Goal: Obtain resource: Obtain resource

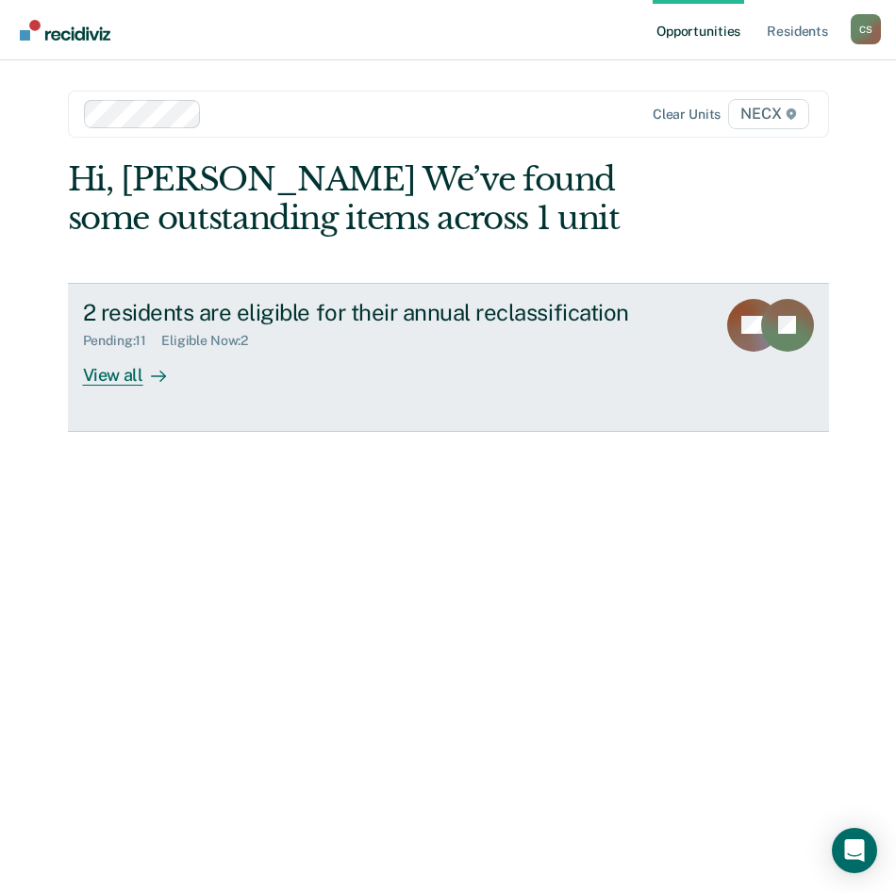
click at [107, 375] on div "View all" at bounding box center [136, 367] width 106 height 37
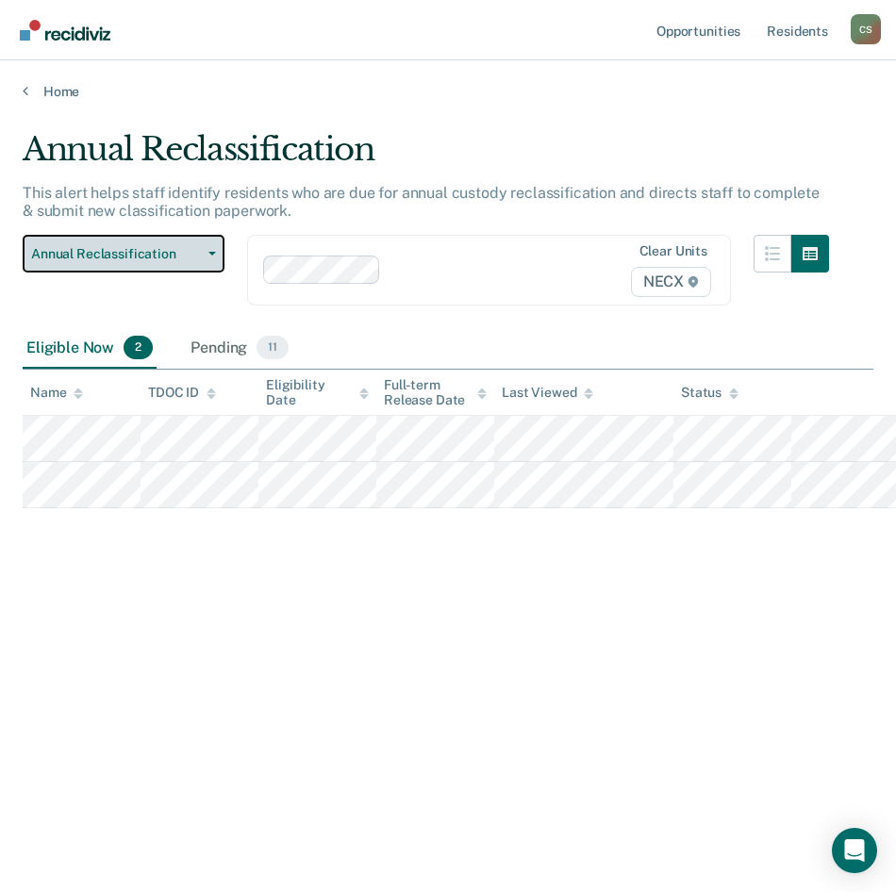
click at [182, 260] on span "Annual Reclassification" at bounding box center [116, 254] width 170 height 16
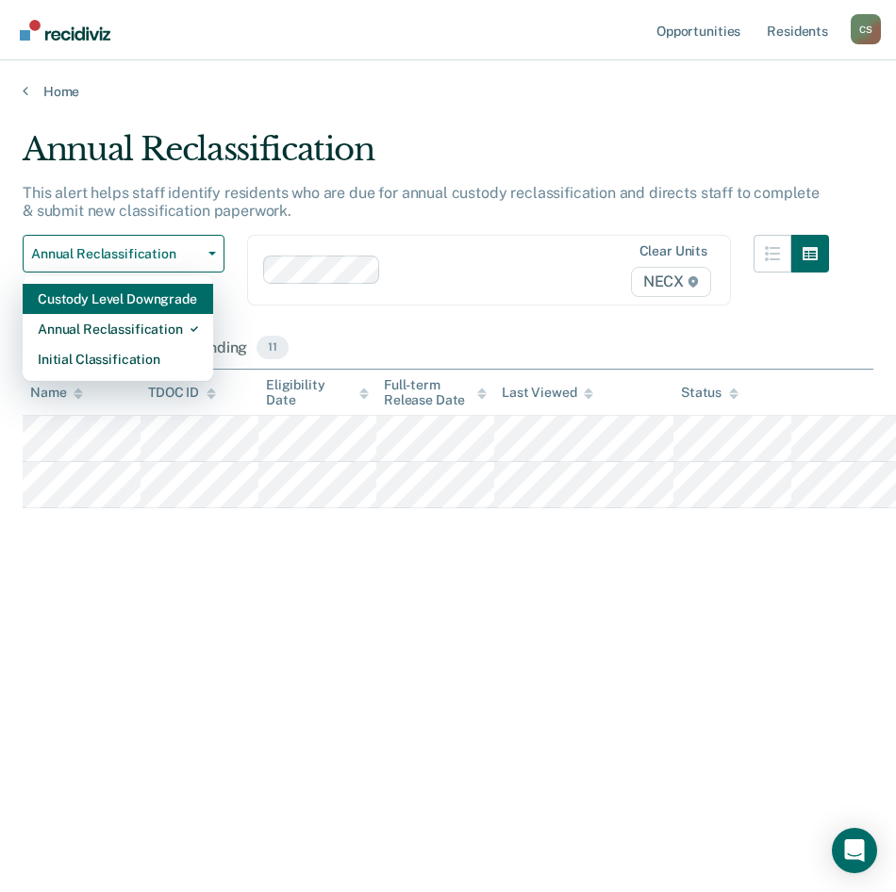
click at [106, 303] on div "Custody Level Downgrade" at bounding box center [118, 299] width 160 height 30
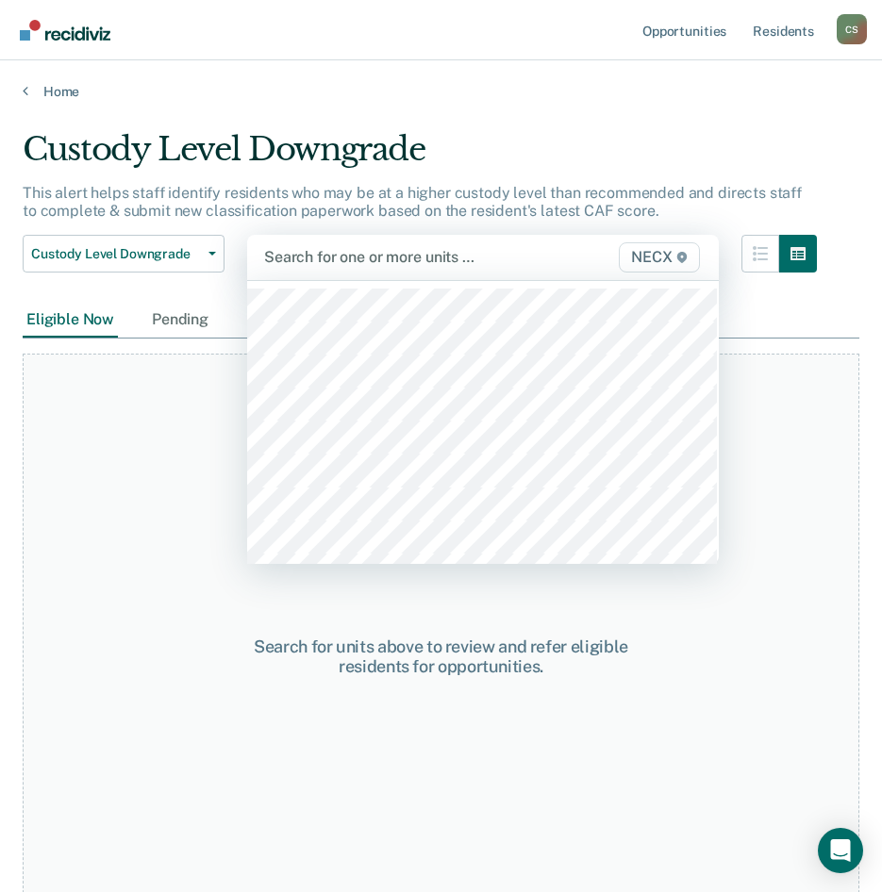
click at [663, 258] on span "NECX" at bounding box center [659, 257] width 80 height 30
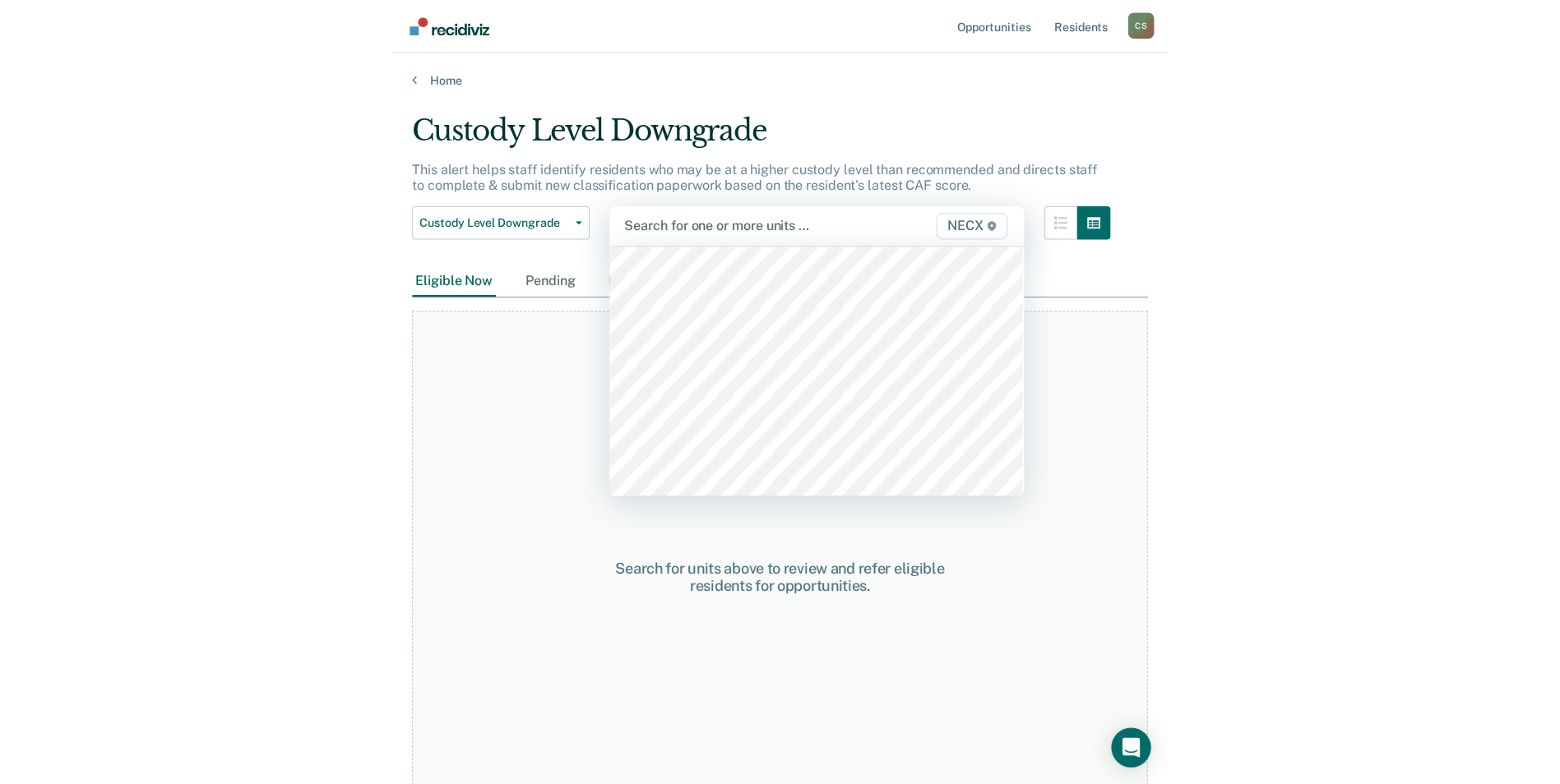
scroll to position [5588, 0]
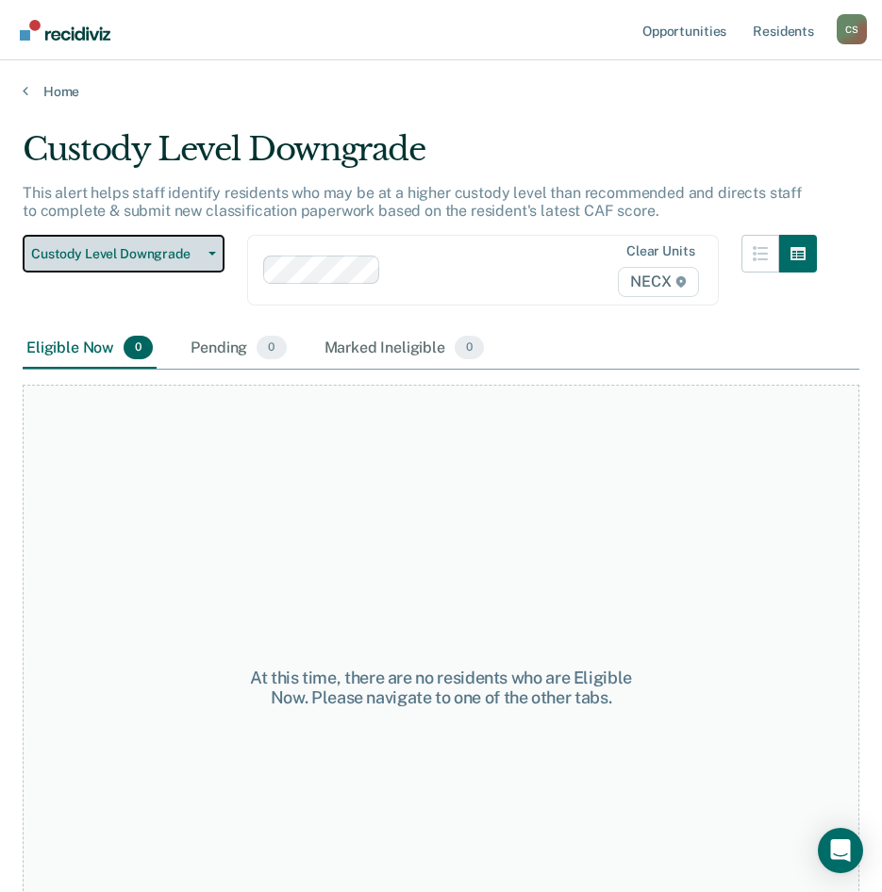
click at [155, 258] on span "Custody Level Downgrade" at bounding box center [116, 254] width 170 height 16
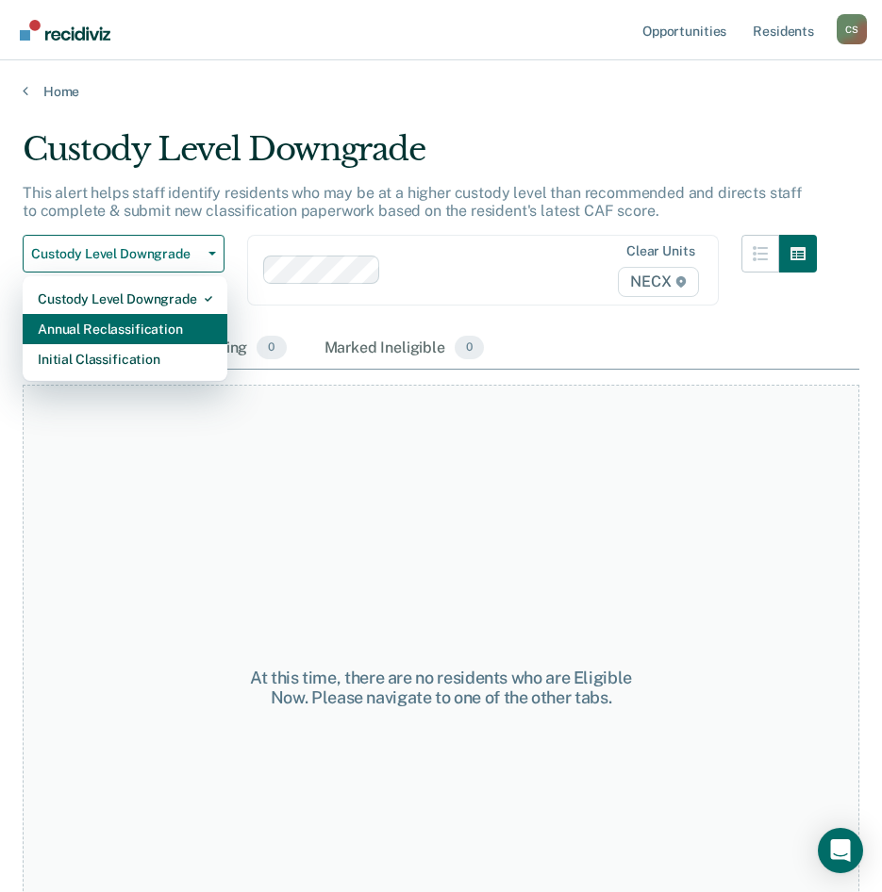
click at [149, 338] on div "Annual Reclassification" at bounding box center [125, 329] width 175 height 30
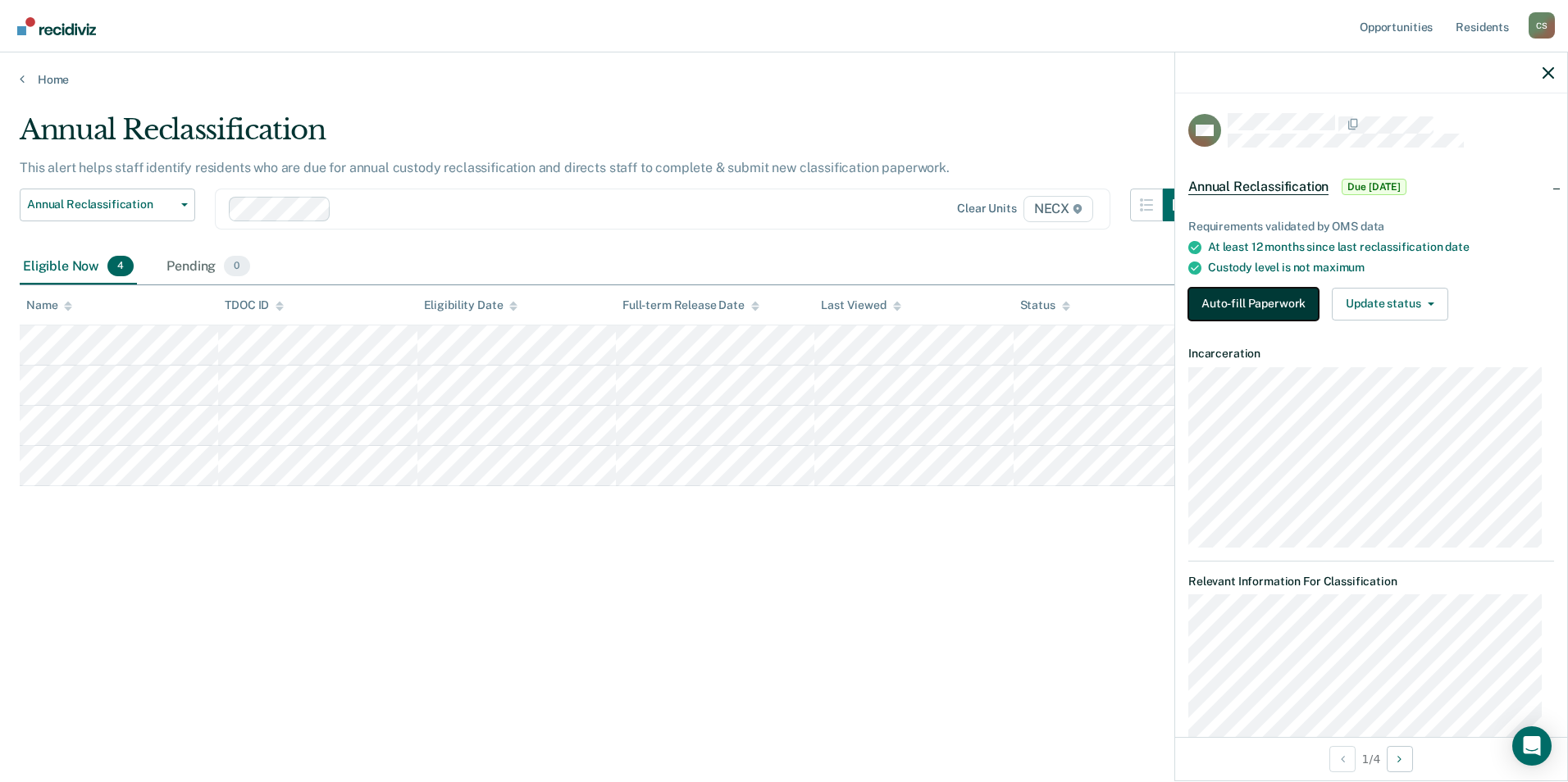
click at [778, 302] on button "Auto-fill Paperwork" at bounding box center [1253, 304] width 130 height 33
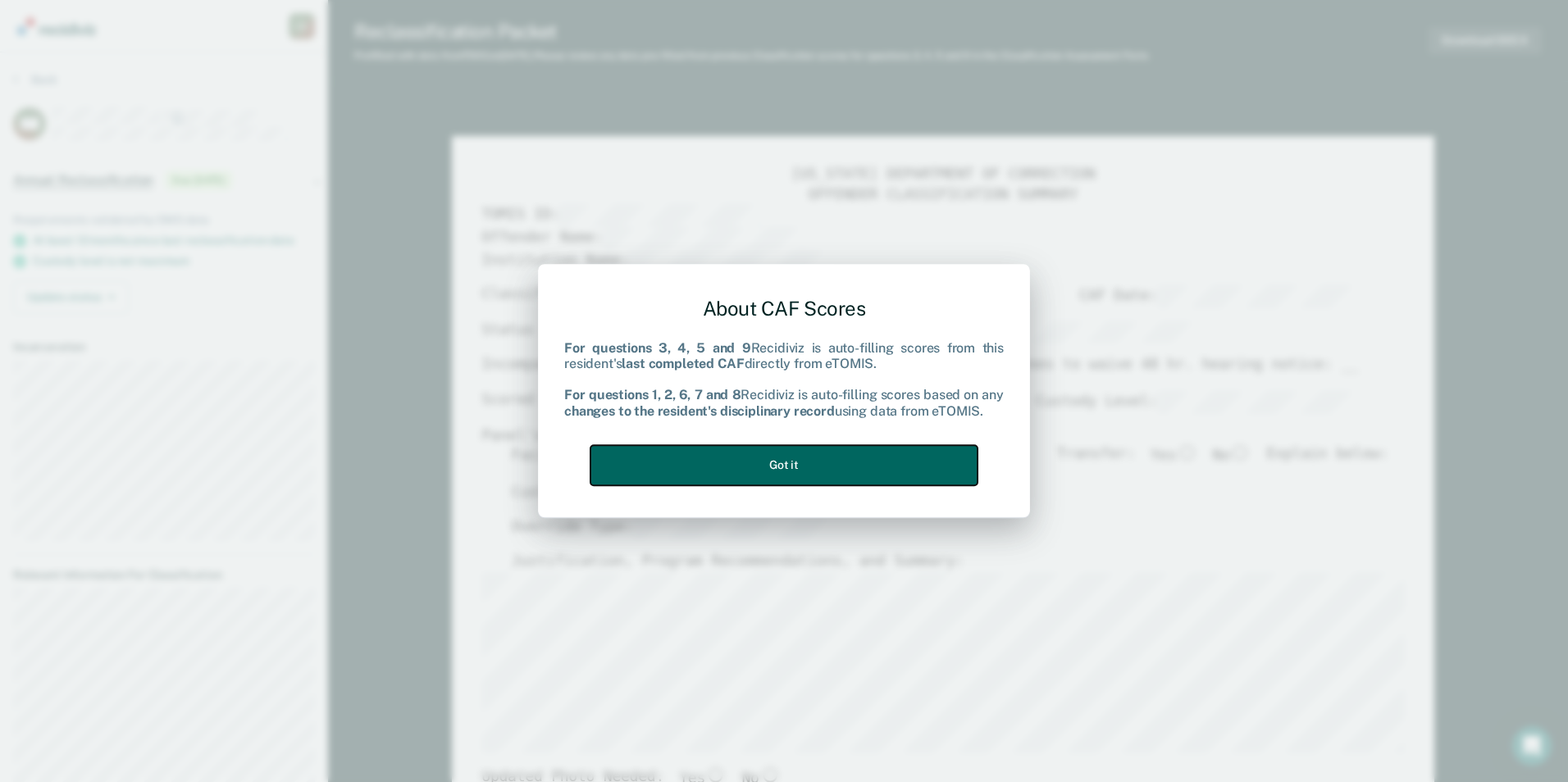
click at [750, 467] on button "Got it" at bounding box center [783, 465] width 387 height 40
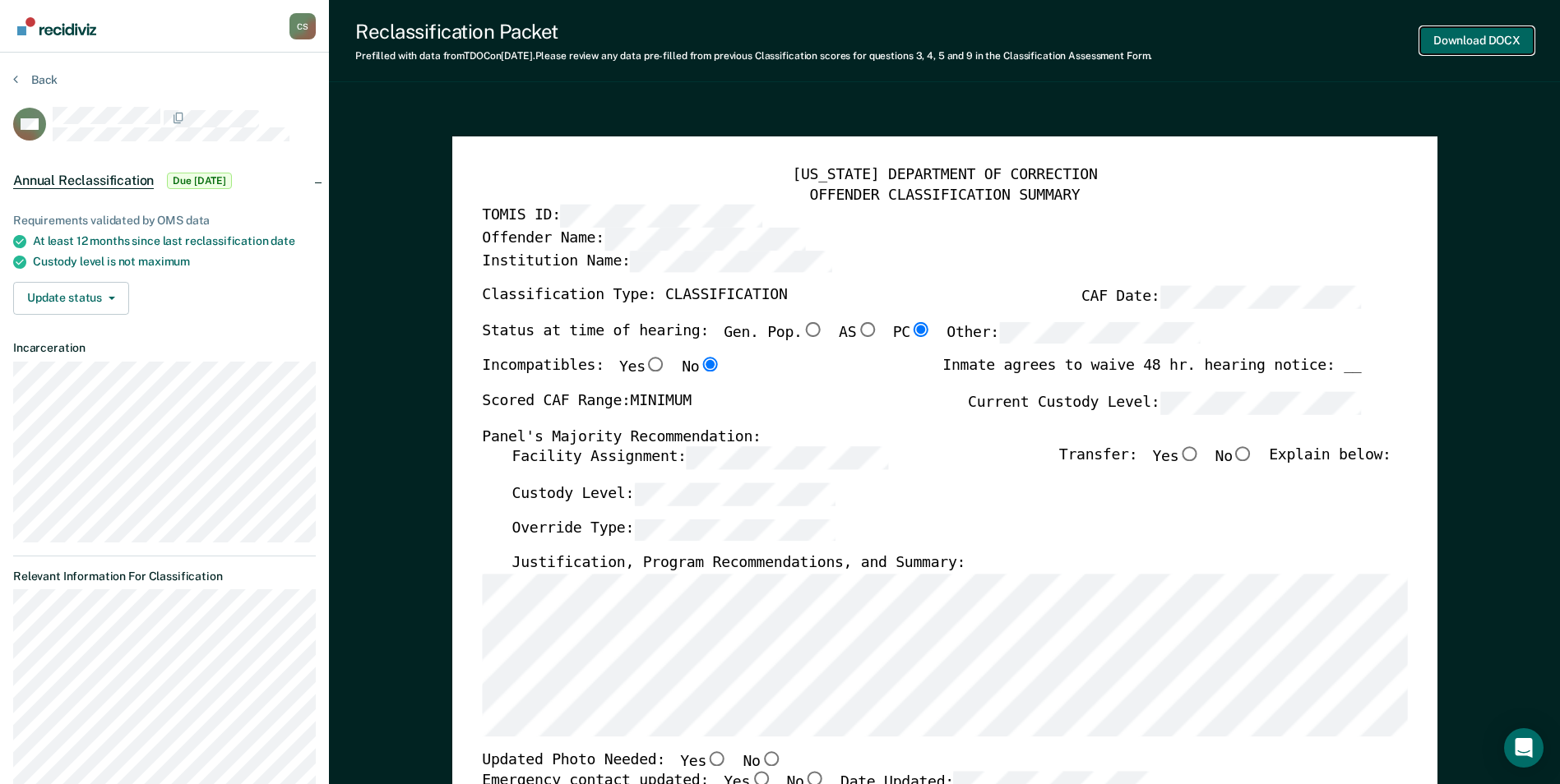
click at [780, 37] on button "Download DOCX" at bounding box center [1476, 40] width 113 height 27
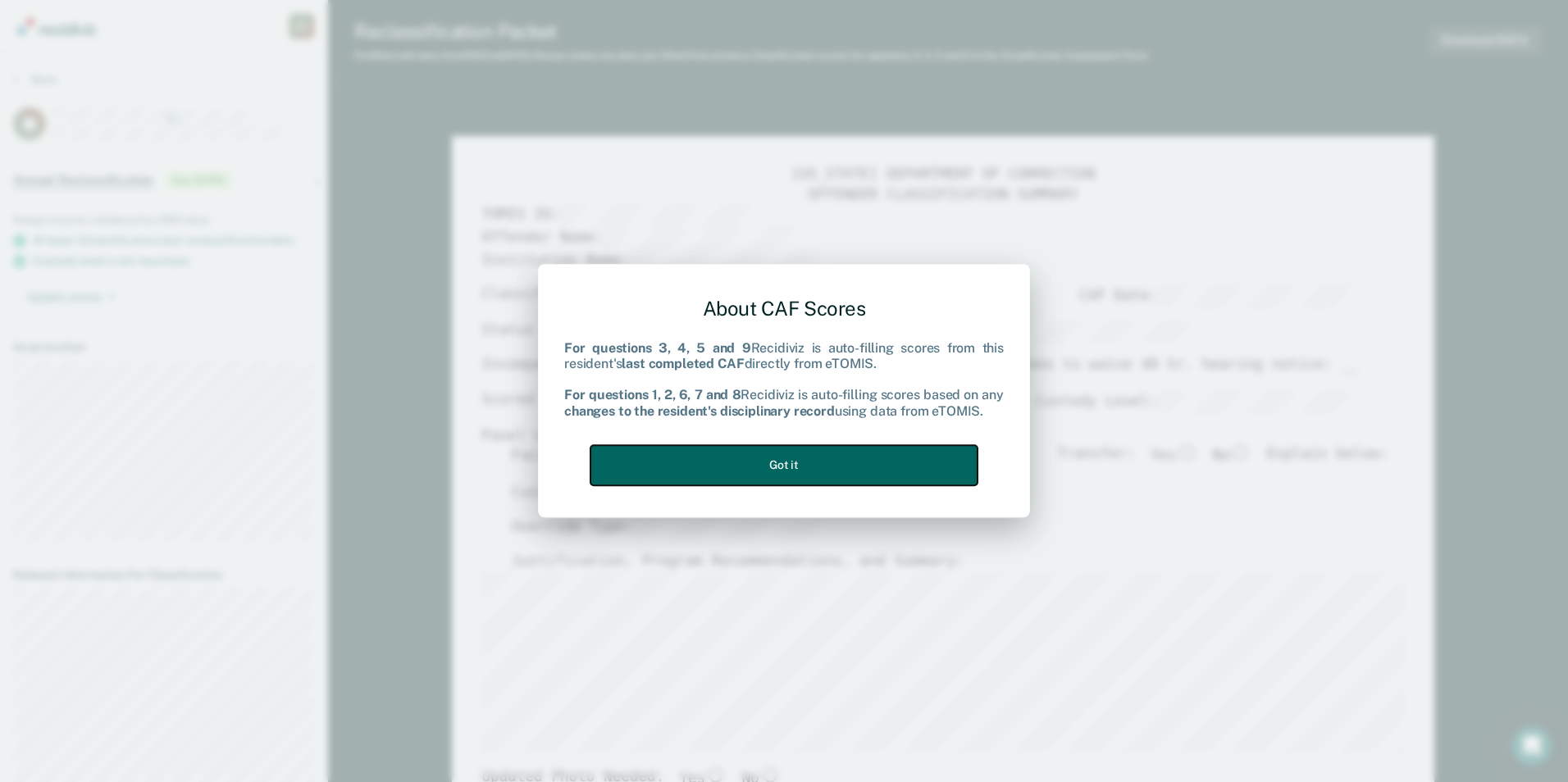
click at [686, 473] on button "Got it" at bounding box center [783, 465] width 387 height 40
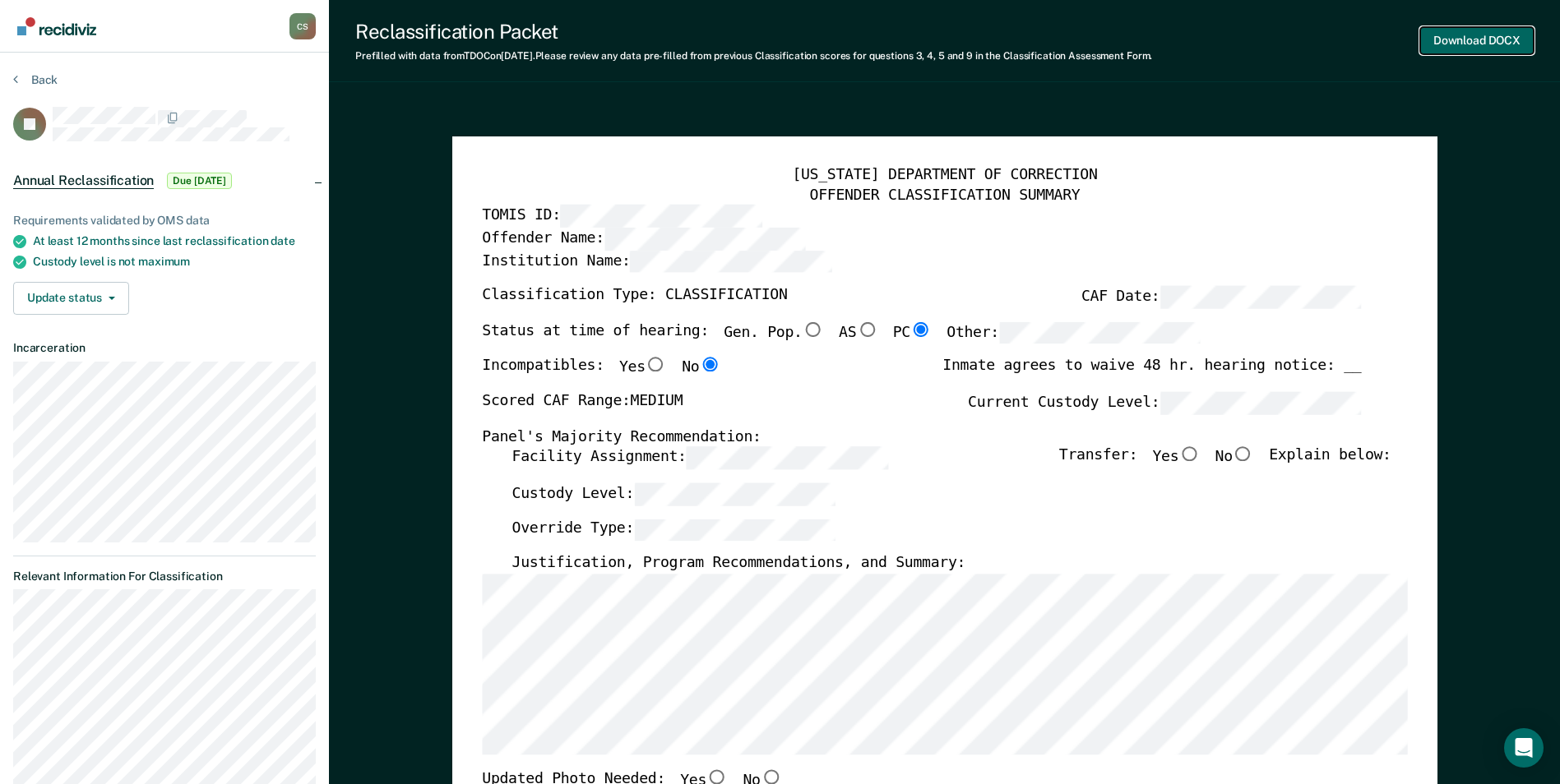
click at [780, 30] on button "Download DOCX" at bounding box center [1476, 40] width 113 height 27
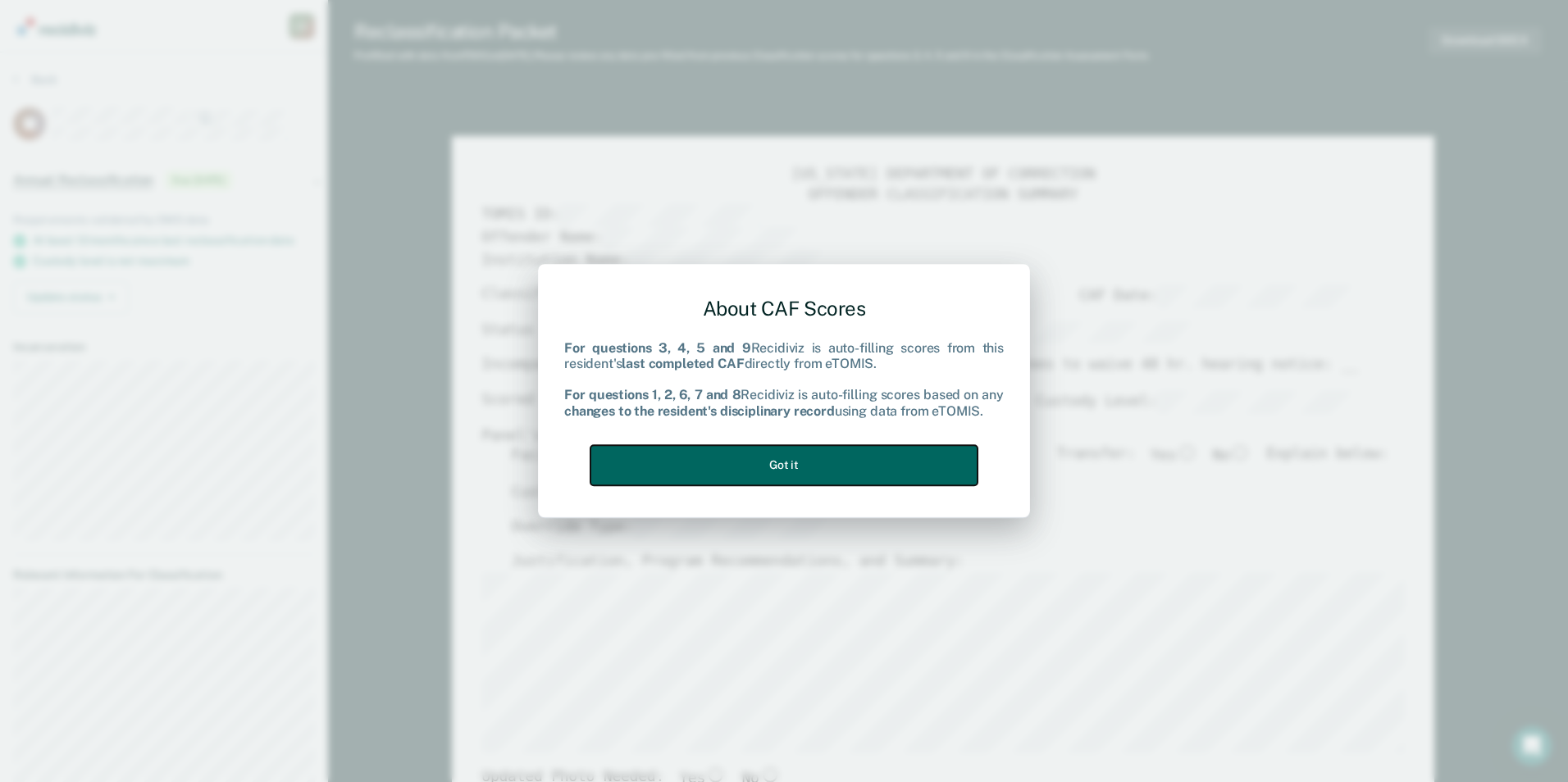
click at [734, 474] on button "Got it" at bounding box center [783, 465] width 387 height 40
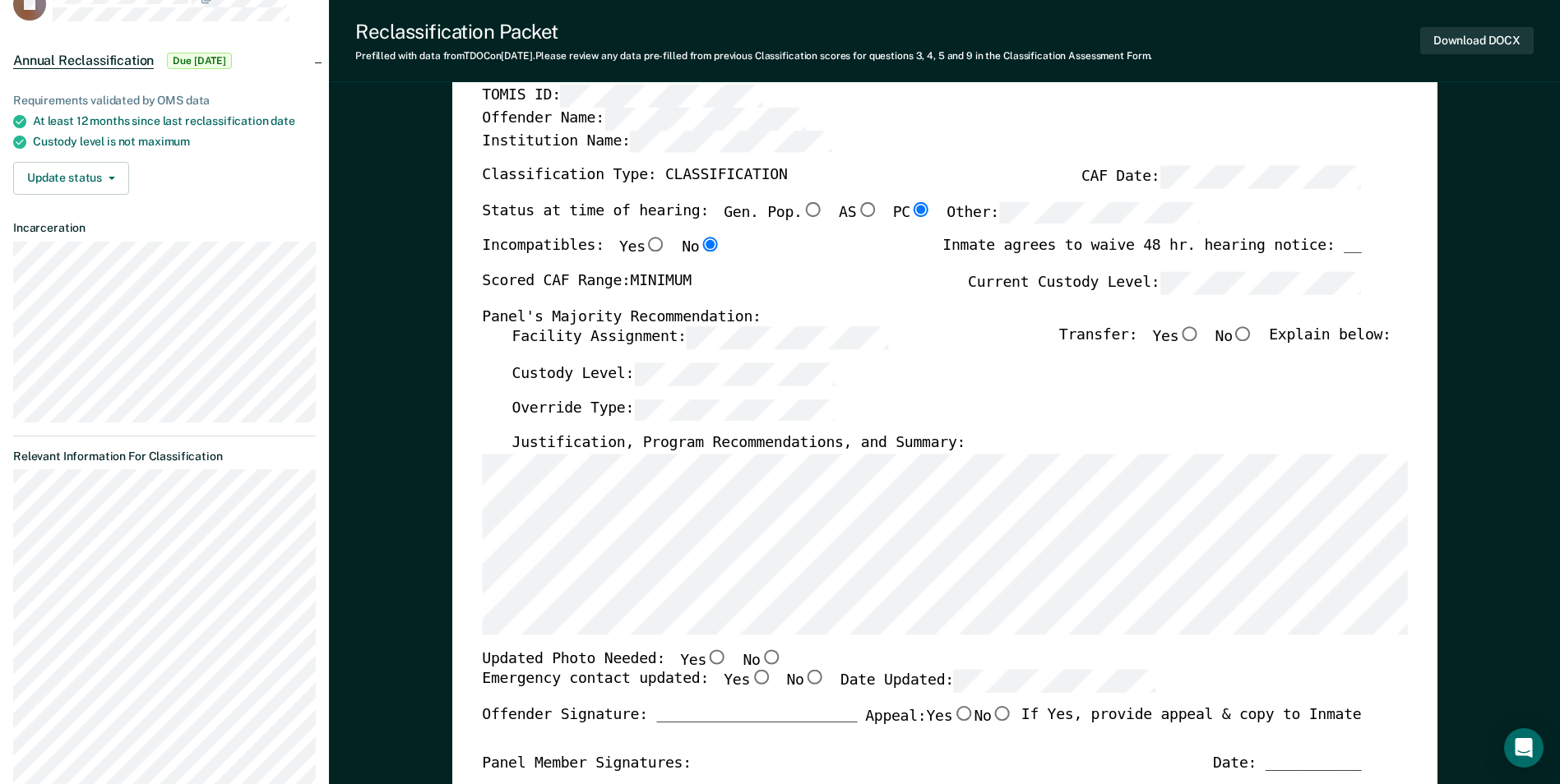
scroll to position [165, 0]
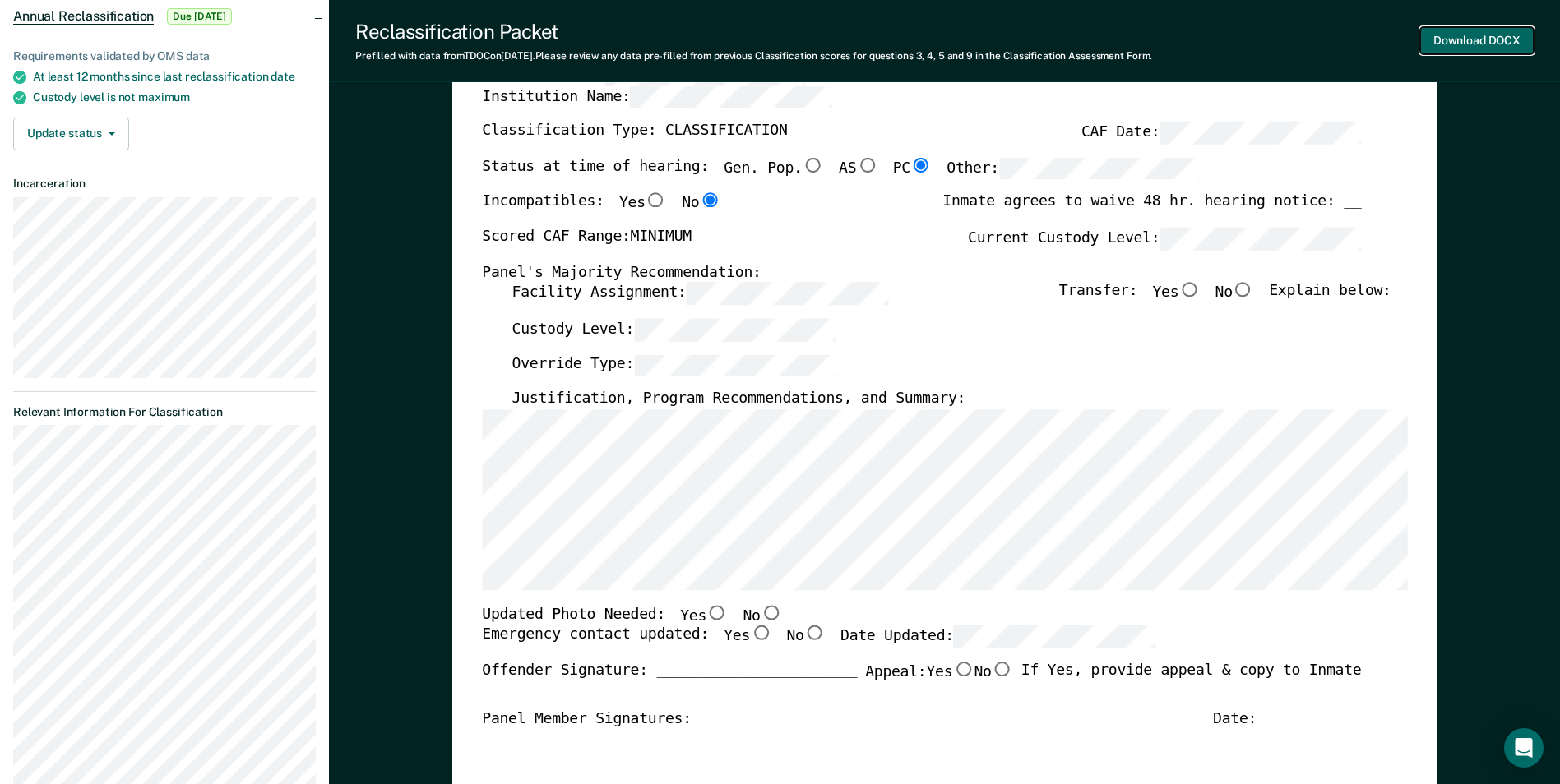
click at [780, 37] on button "Download DOCX" at bounding box center [1476, 40] width 113 height 27
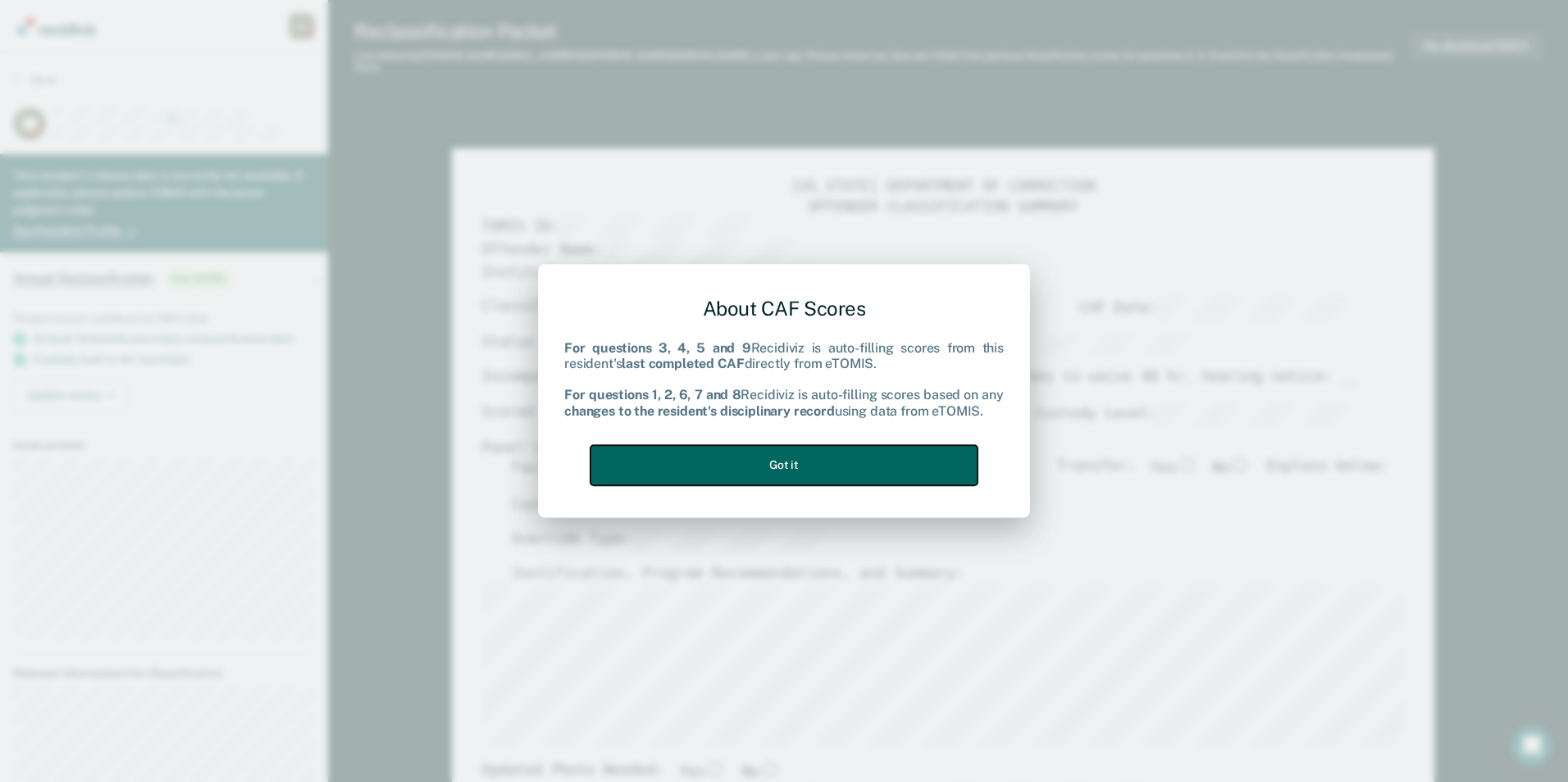
click at [778, 462] on button "Got it" at bounding box center [783, 465] width 387 height 40
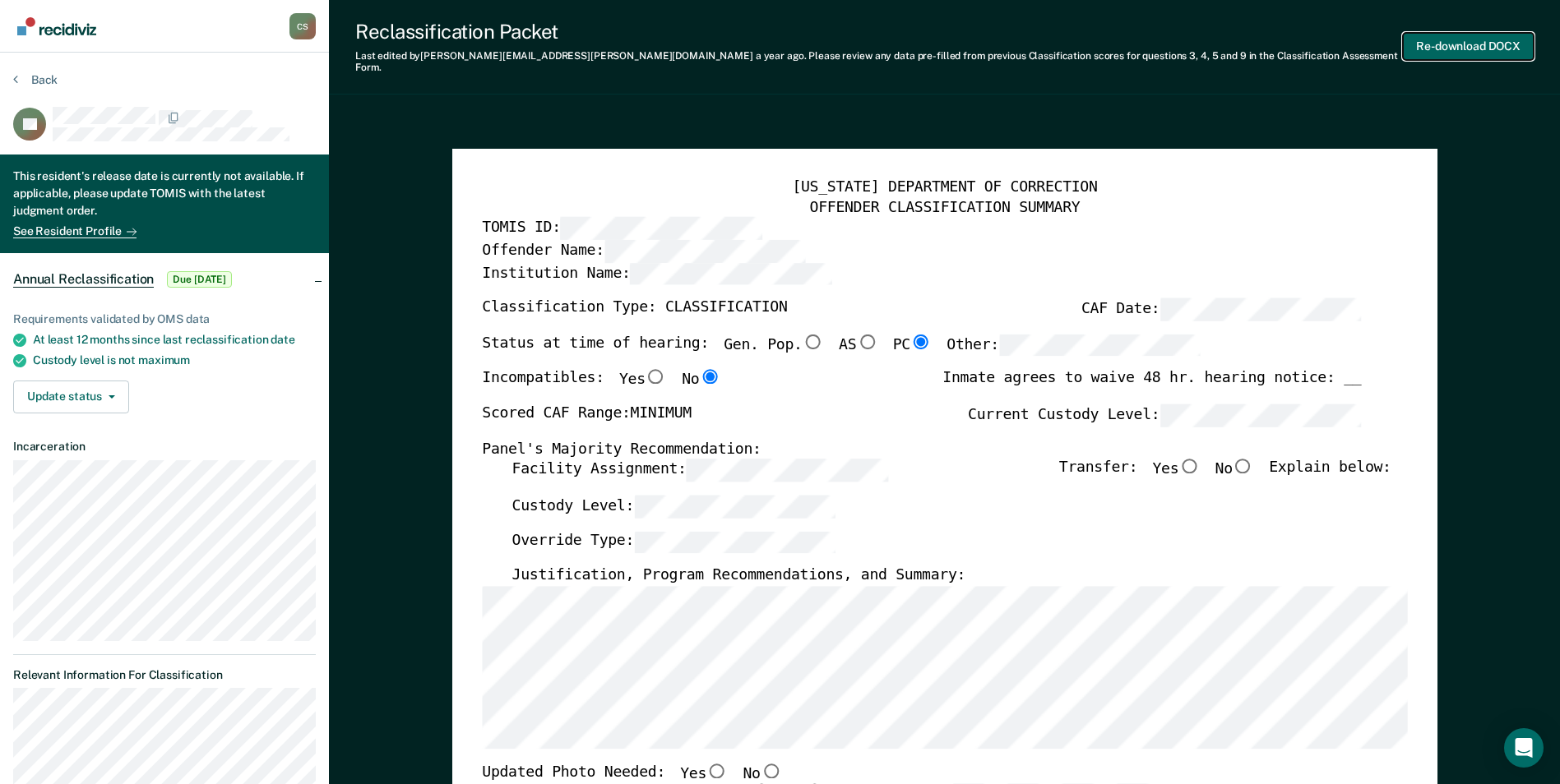
click at [780, 44] on button "Re-download DOCX" at bounding box center [1468, 46] width 131 height 27
type textarea "x"
